Goal: Task Accomplishment & Management: Manage account settings

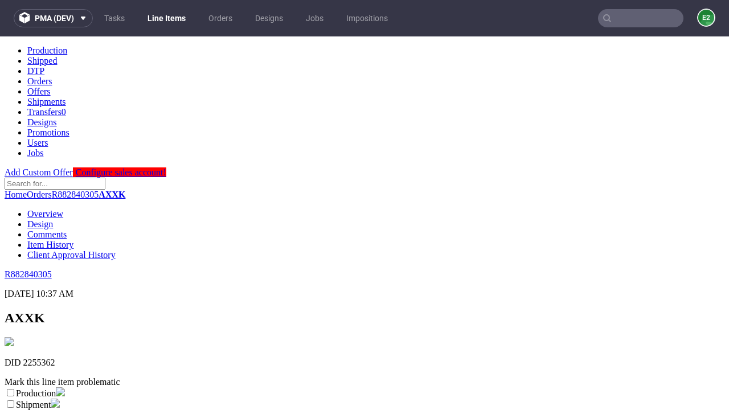
scroll to position [201, 0]
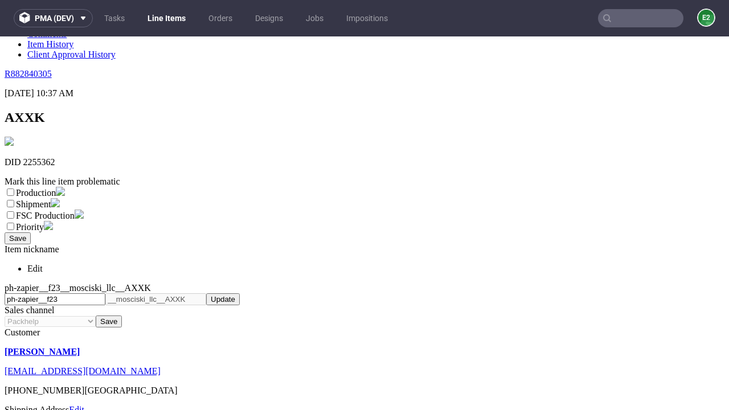
select select "dtp_ca_needed"
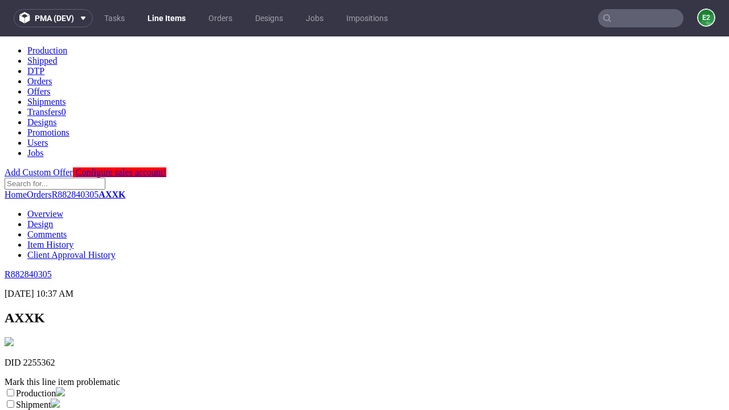
scroll to position [0, 0]
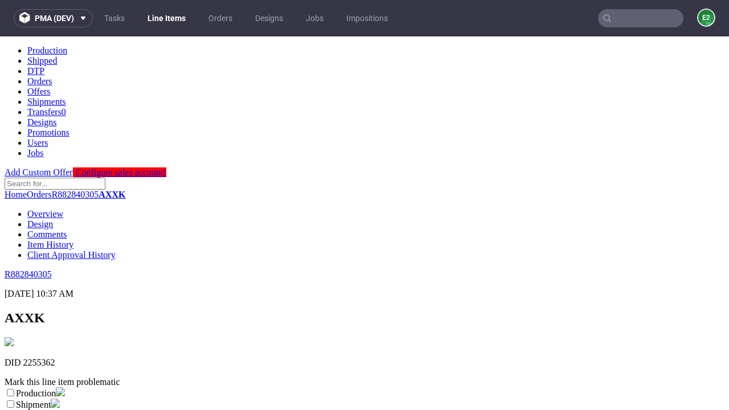
checkbox input "true"
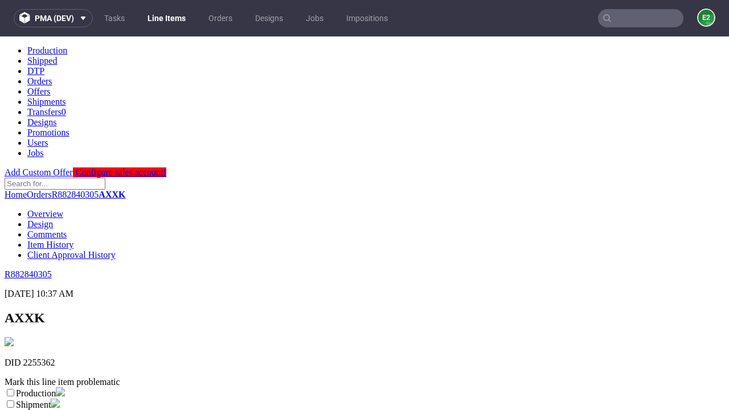
scroll to position [10, 0]
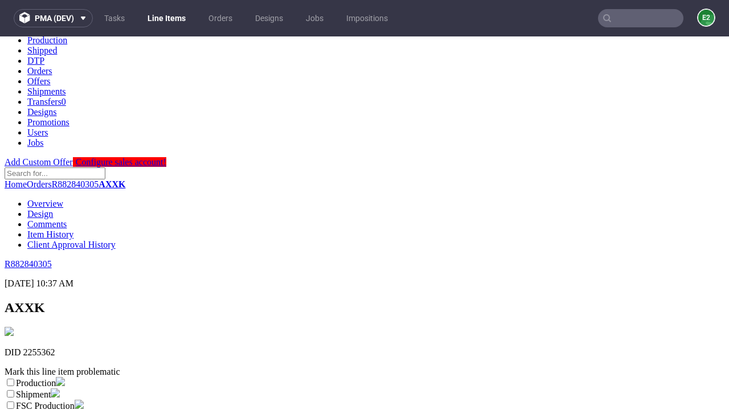
type textarea "test"
